Goal: Navigation & Orientation: Find specific page/section

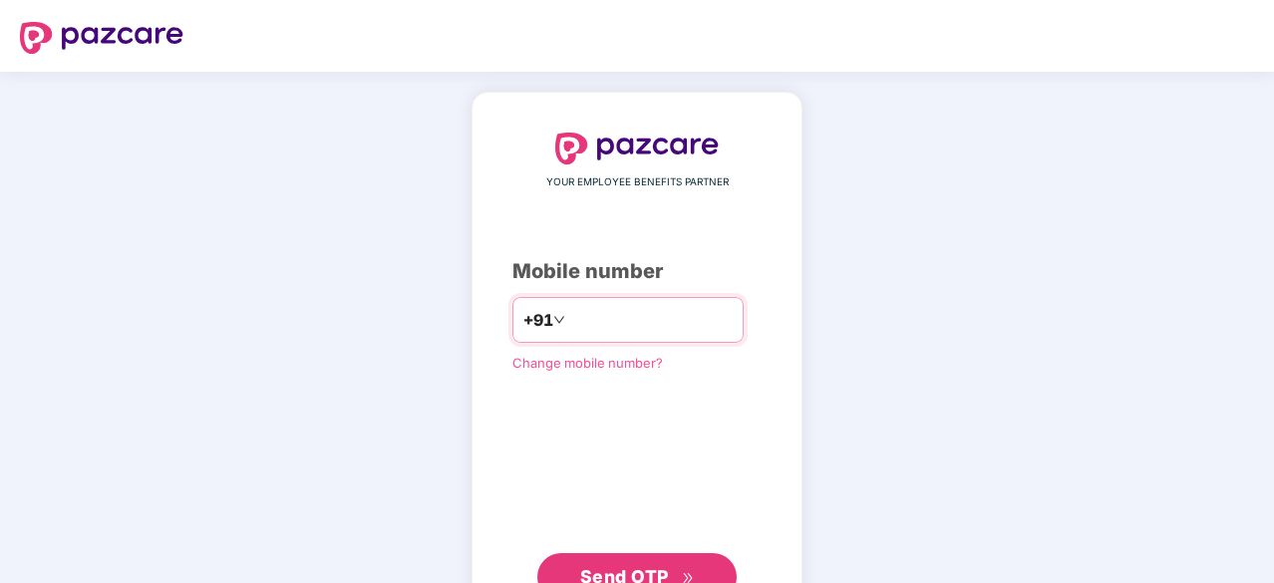
type input "**********"
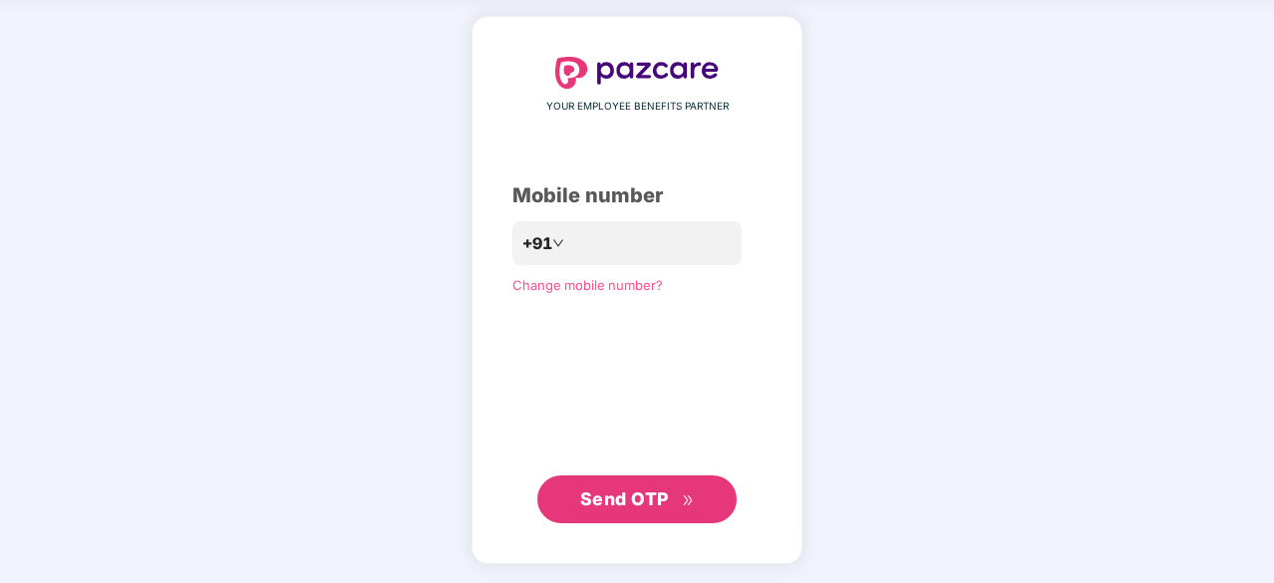
scroll to position [75, 0]
click at [626, 512] on span "Send OTP" at bounding box center [637, 501] width 115 height 28
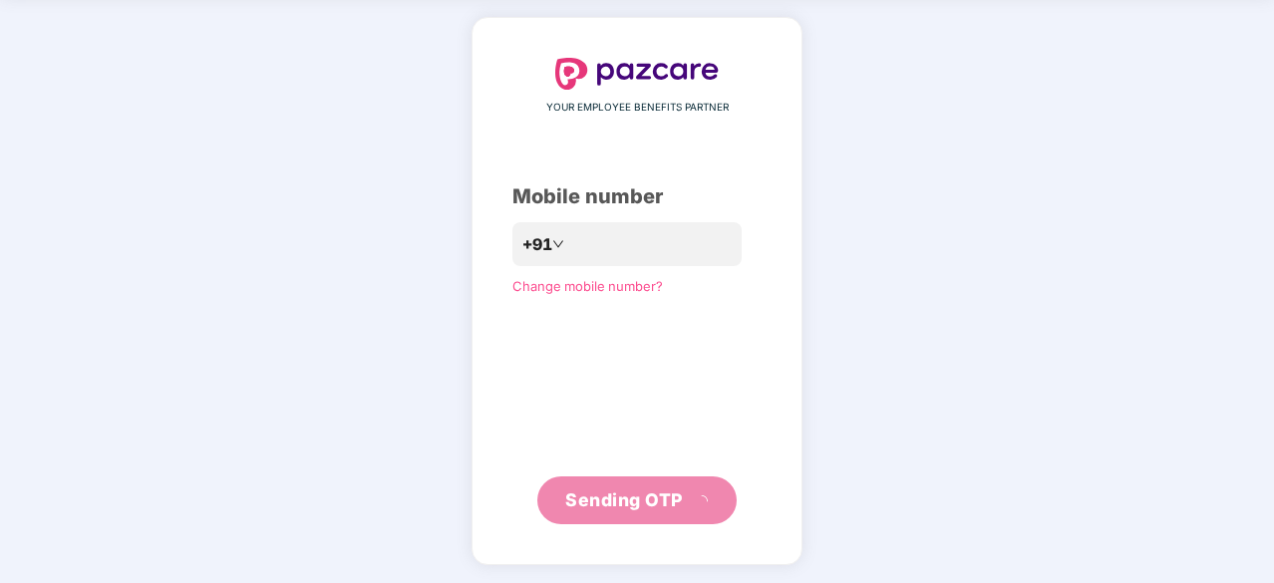
scroll to position [66, 0]
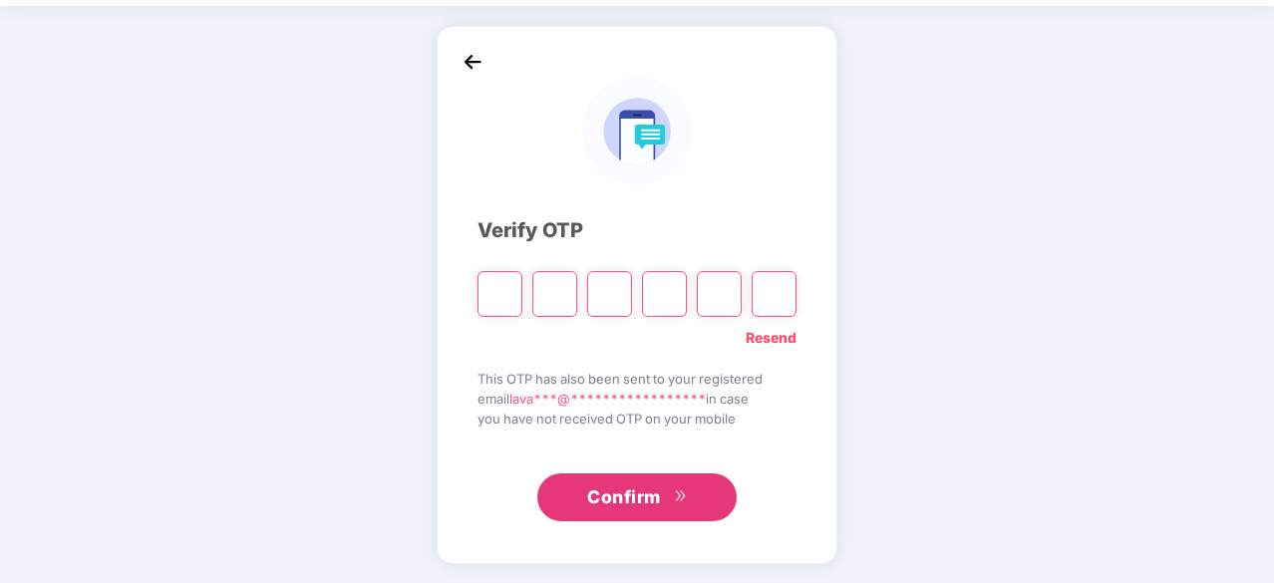
type input "*"
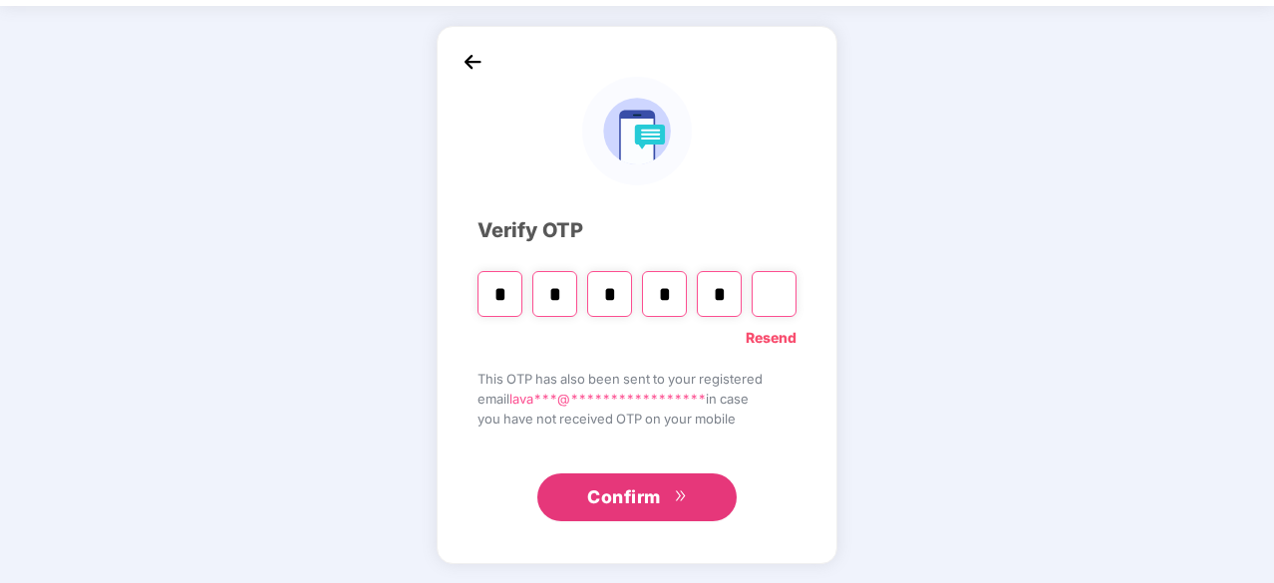
type input "*"
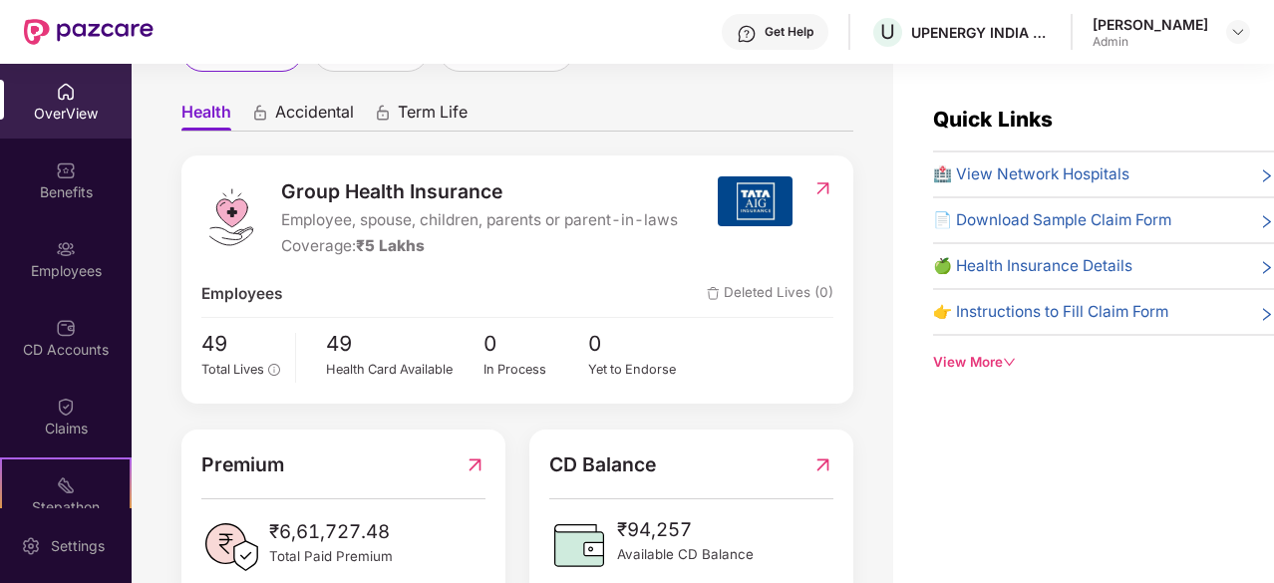
scroll to position [161, 0]
click at [56, 256] on img at bounding box center [66, 249] width 20 height 20
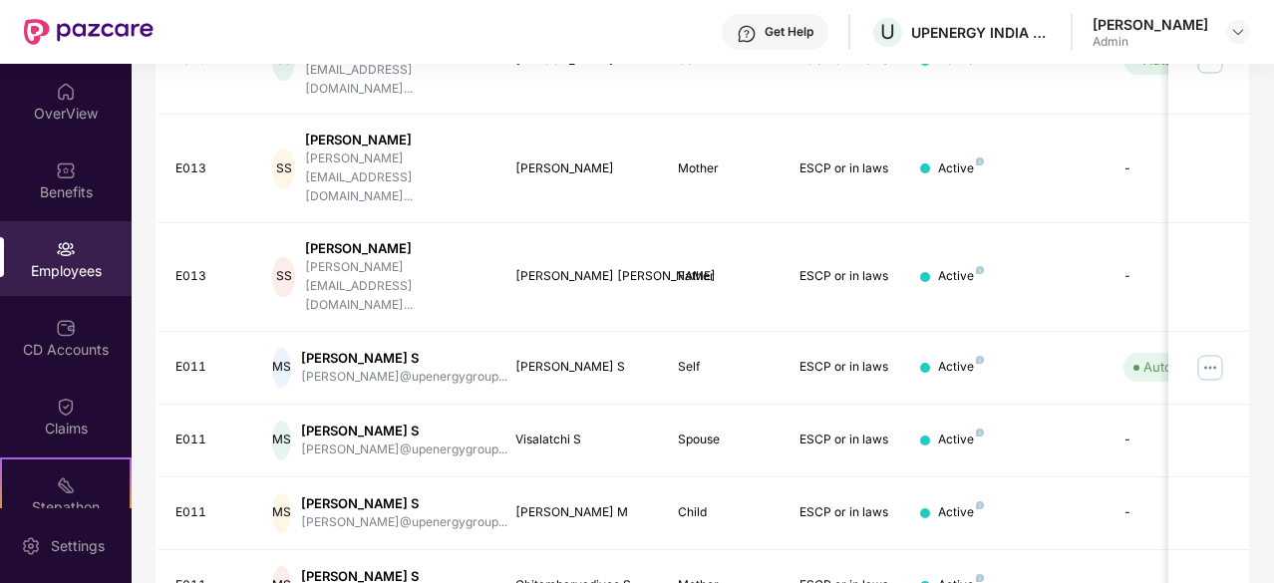
scroll to position [637, 0]
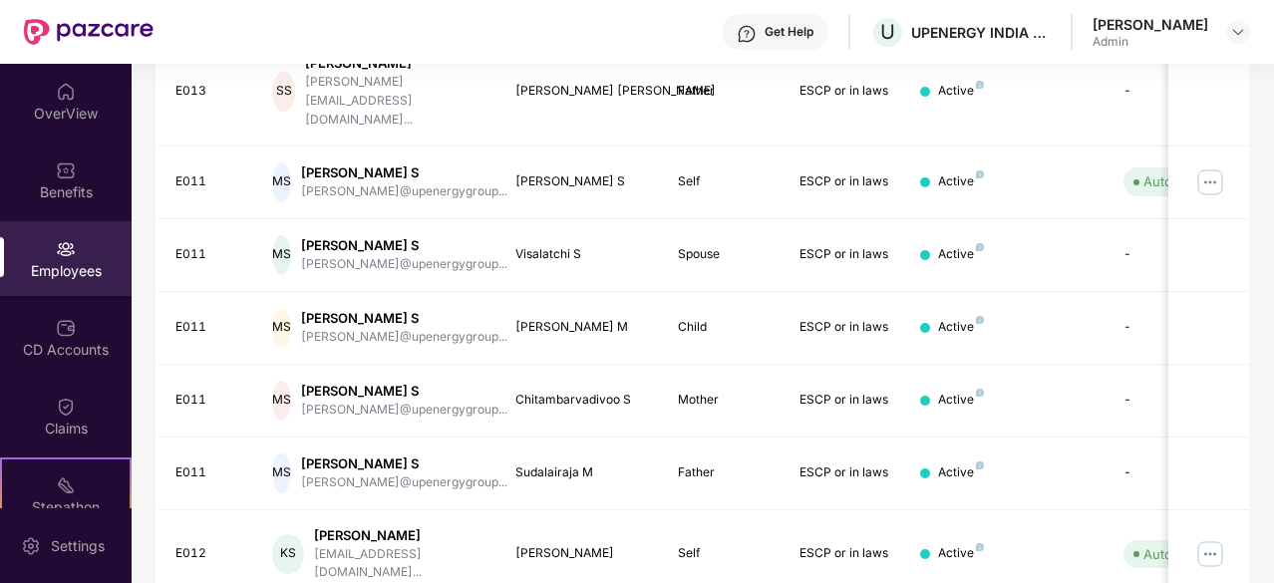
scroll to position [605, 0]
click at [73, 326] on div "CD Accounts" at bounding box center [66, 337] width 132 height 75
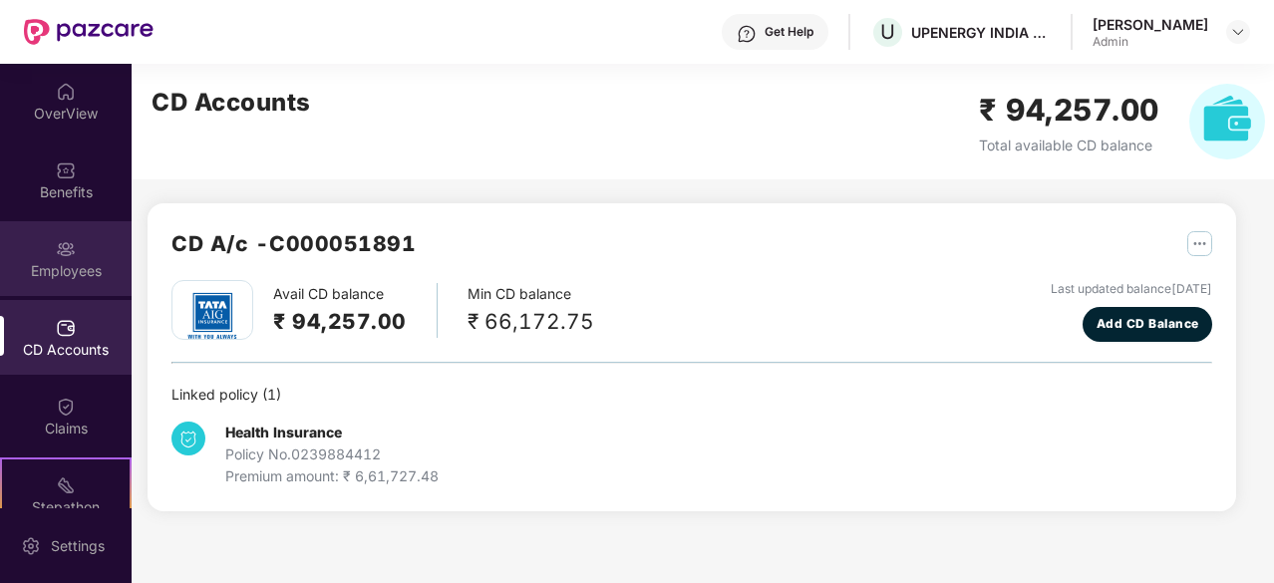
click at [74, 250] on div "Employees" at bounding box center [66, 258] width 132 height 75
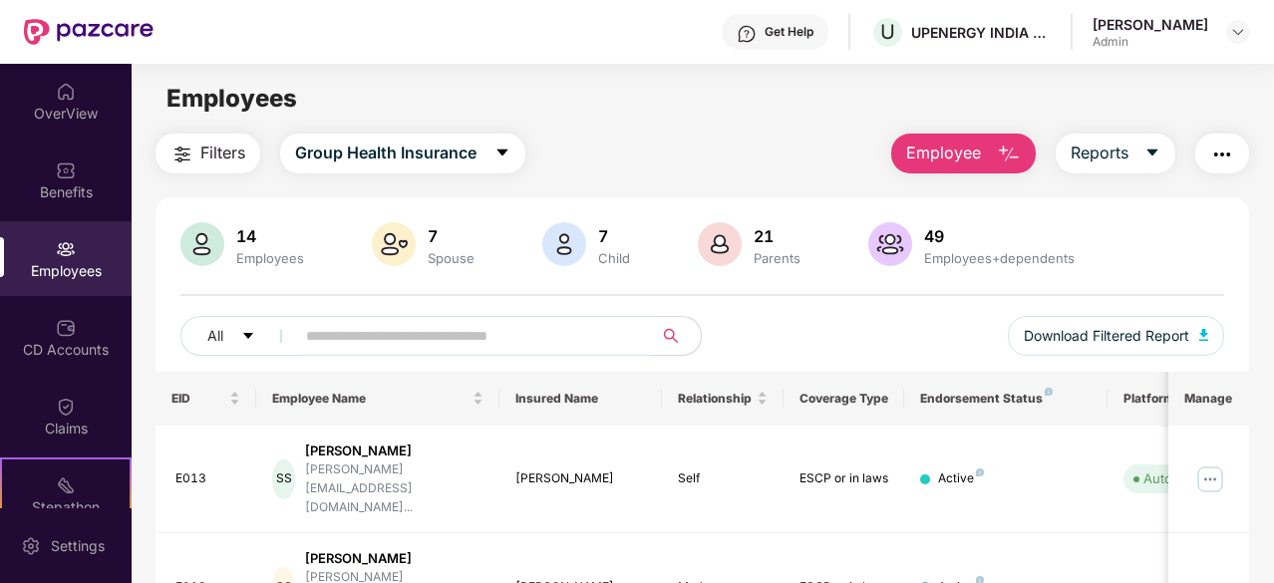
click at [207, 250] on img at bounding box center [202, 244] width 44 height 44
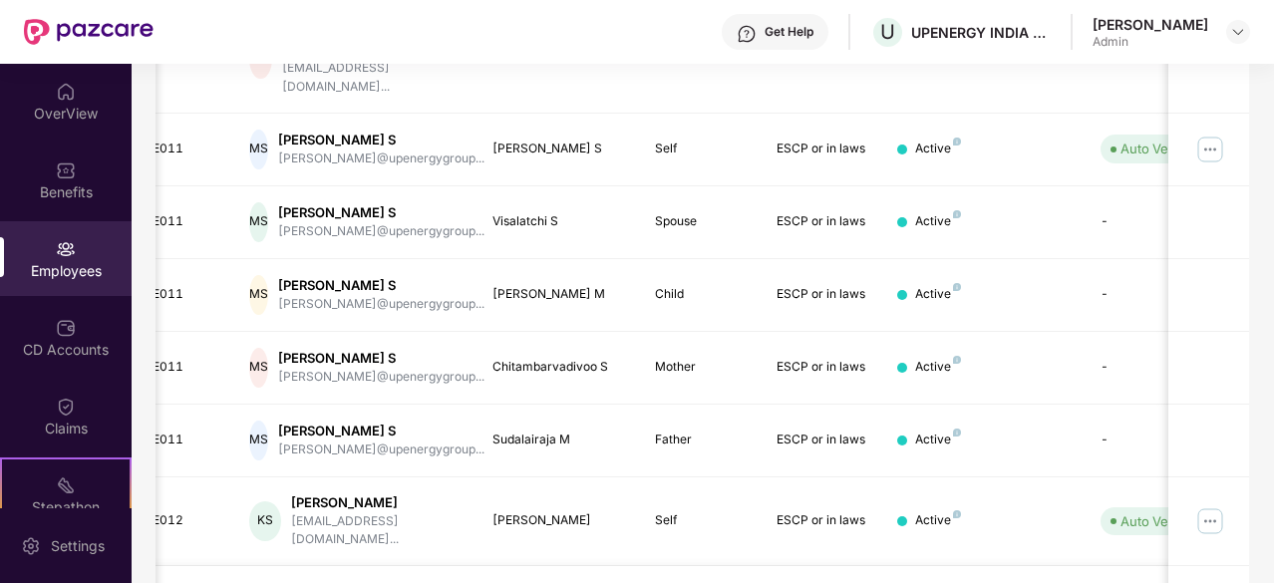
scroll to position [0, 17]
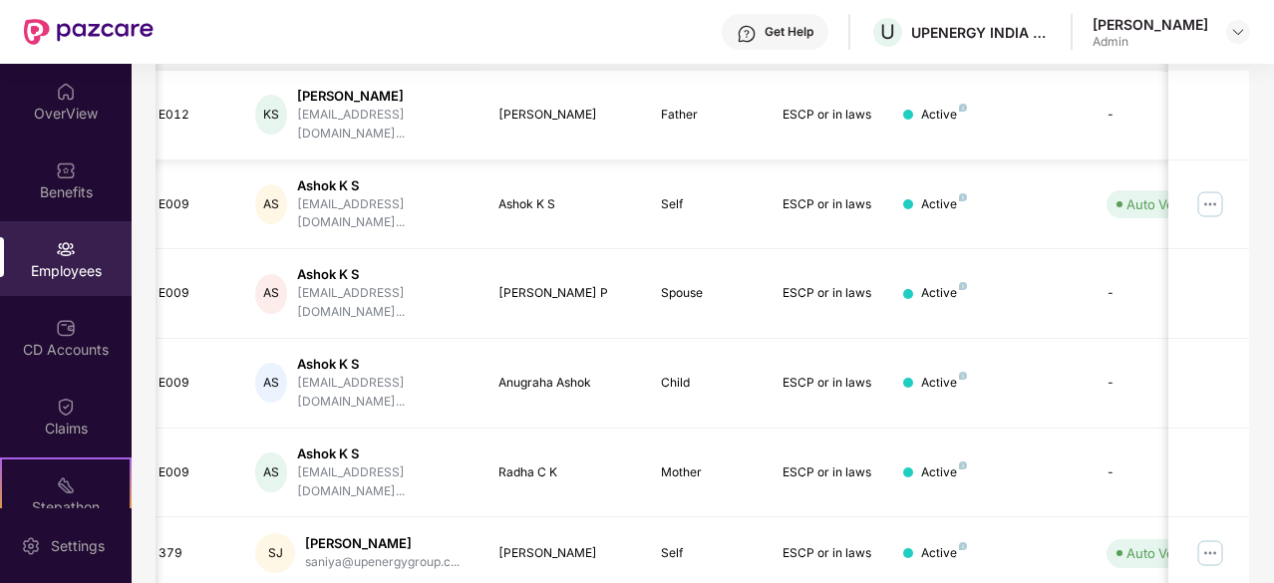
scroll to position [0, 0]
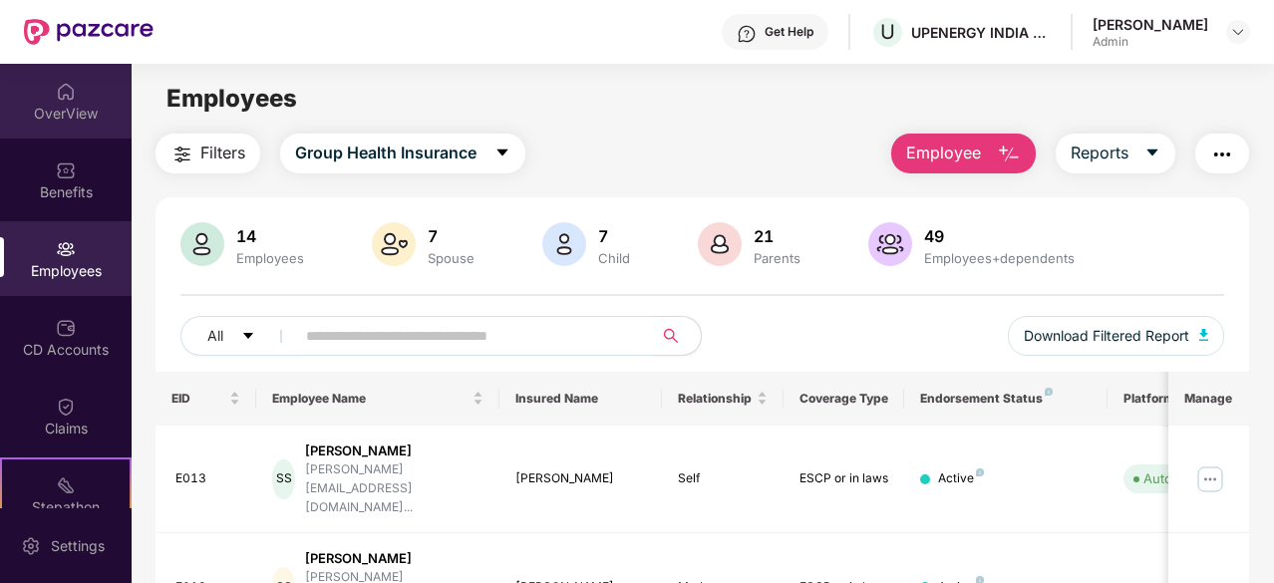
click at [82, 80] on div "OverView" at bounding box center [66, 101] width 132 height 75
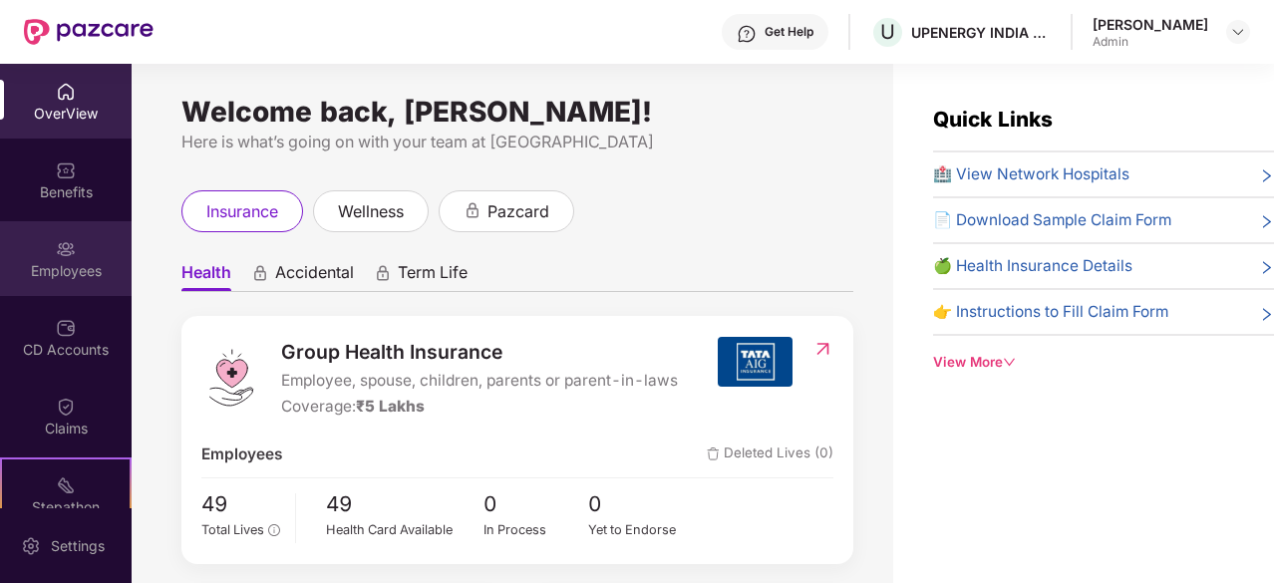
click at [72, 259] on div "Employees" at bounding box center [66, 258] width 132 height 75
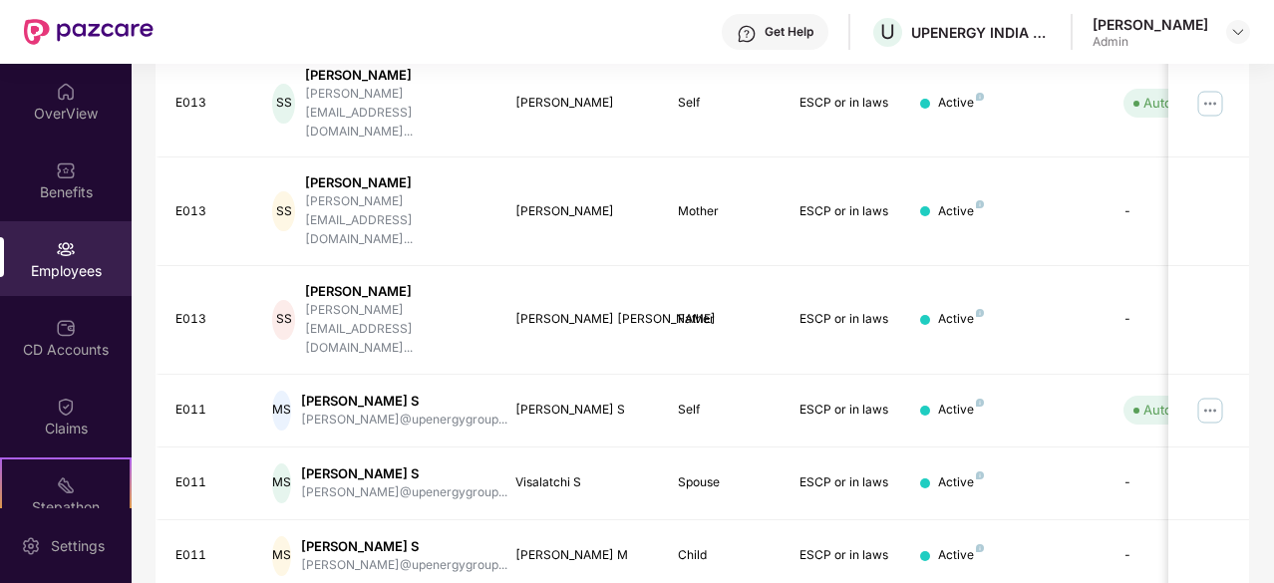
scroll to position [637, 0]
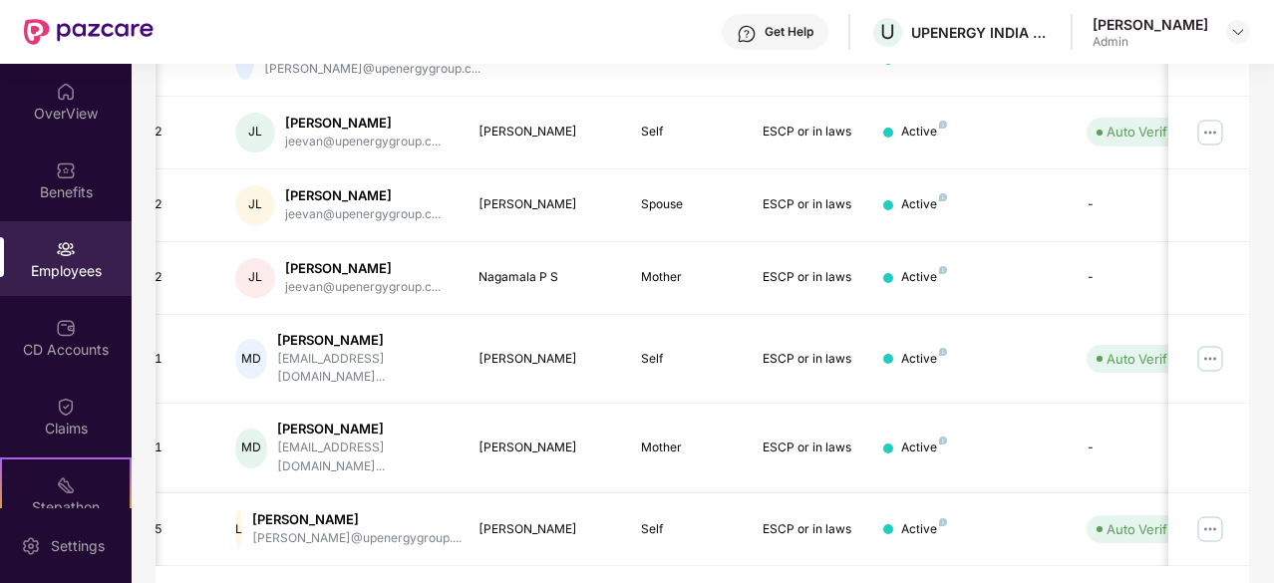
scroll to position [0, 0]
